Goal: Task Accomplishment & Management: Use online tool/utility

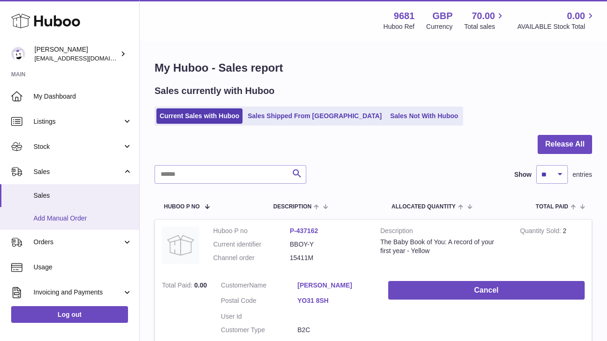
click at [93, 218] on span "Add Manual Order" at bounding box center [83, 218] width 99 height 9
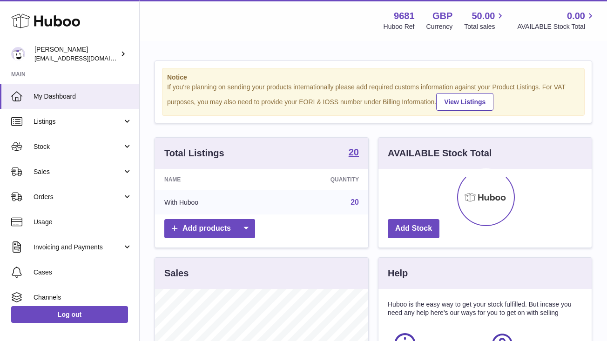
scroll to position [145, 213]
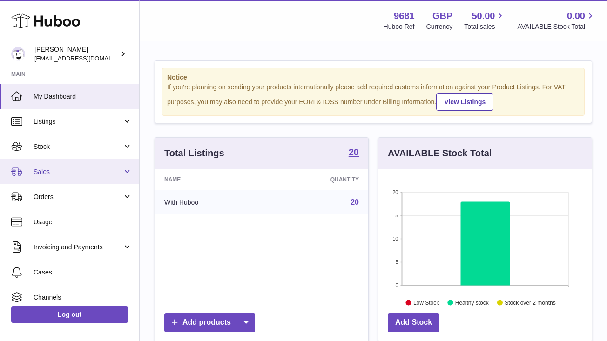
click at [82, 176] on span "Sales" at bounding box center [78, 172] width 89 height 9
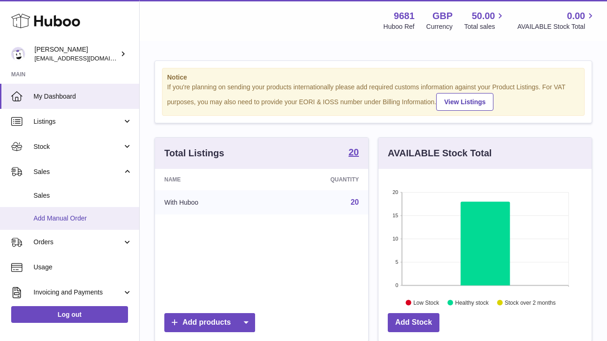
click at [90, 216] on span "Add Manual Order" at bounding box center [83, 218] width 99 height 9
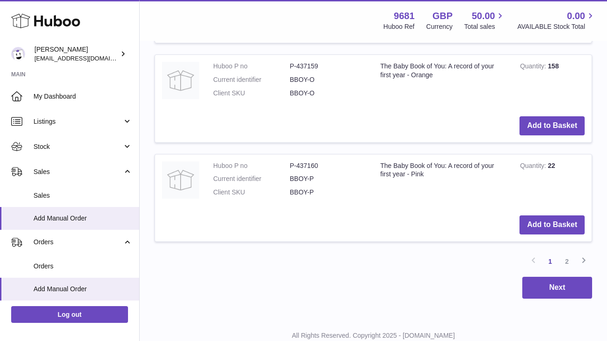
scroll to position [1063, 0]
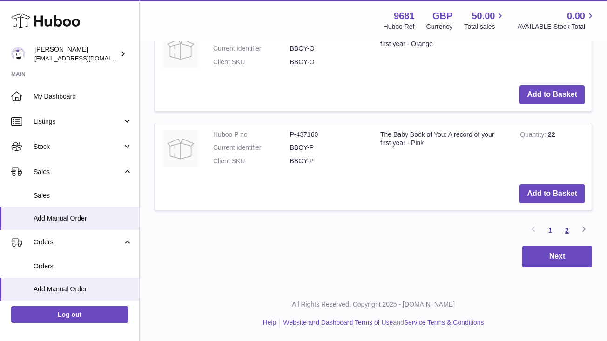
click at [568, 229] on link "2" at bounding box center [567, 230] width 17 height 17
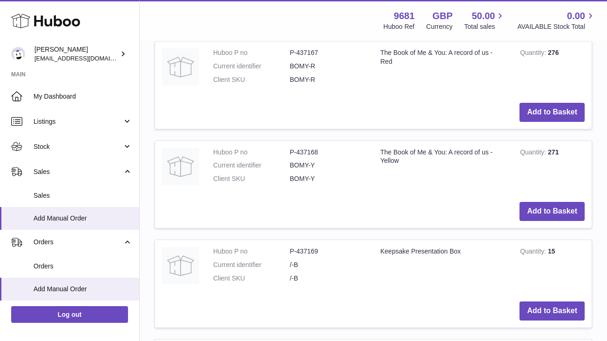
scroll to position [849, 0]
